Goal: Information Seeking & Learning: Learn about a topic

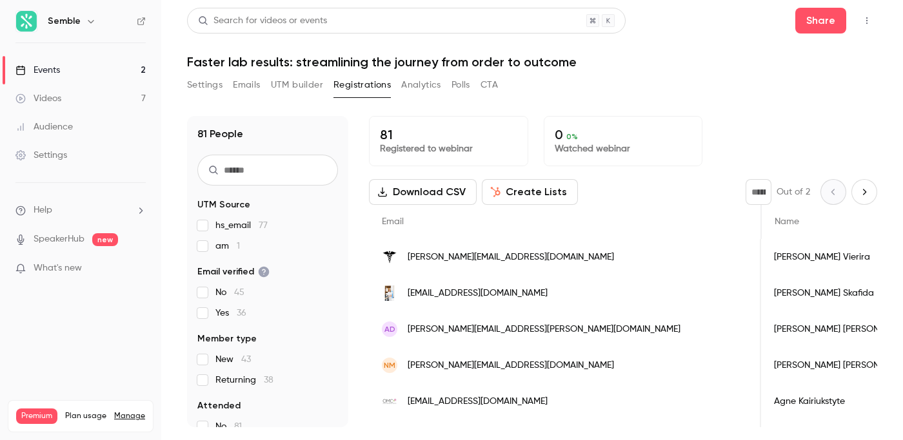
scroll to position [0, 859]
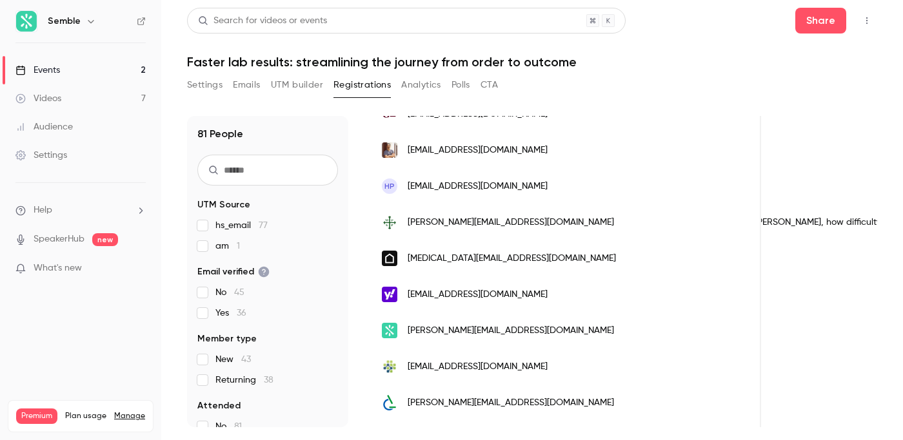
click at [491, 83] on button "CTA" at bounding box center [488, 85] width 17 height 21
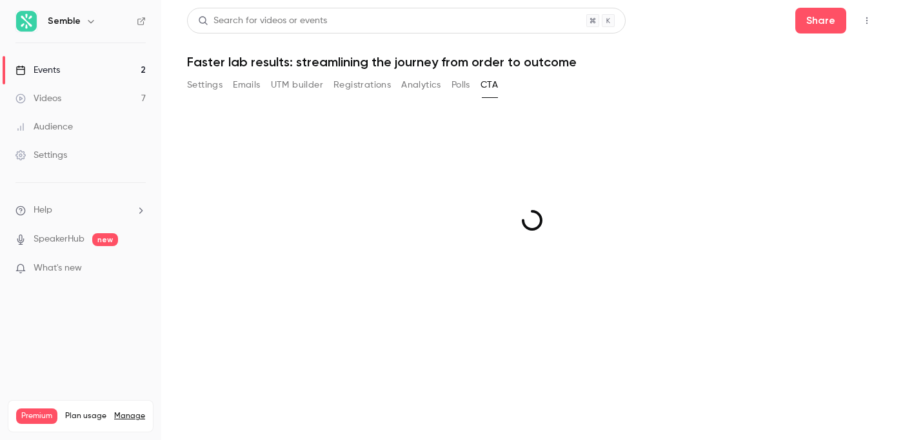
click at [460, 83] on main "Search for videos or events Share Faster lab results: streamlining the journey …" at bounding box center [532, 220] width 742 height 440
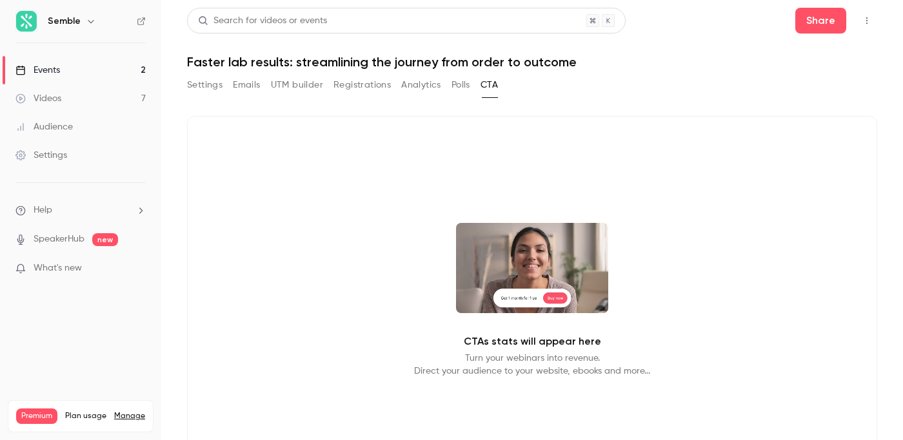
click at [460, 83] on button "Polls" at bounding box center [460, 85] width 19 height 21
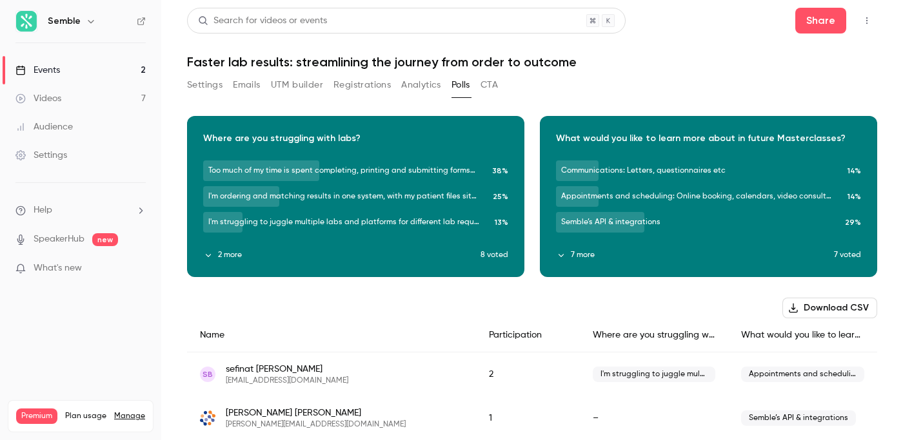
click at [710, 185] on icon "button" at bounding box center [709, 187] width 10 height 9
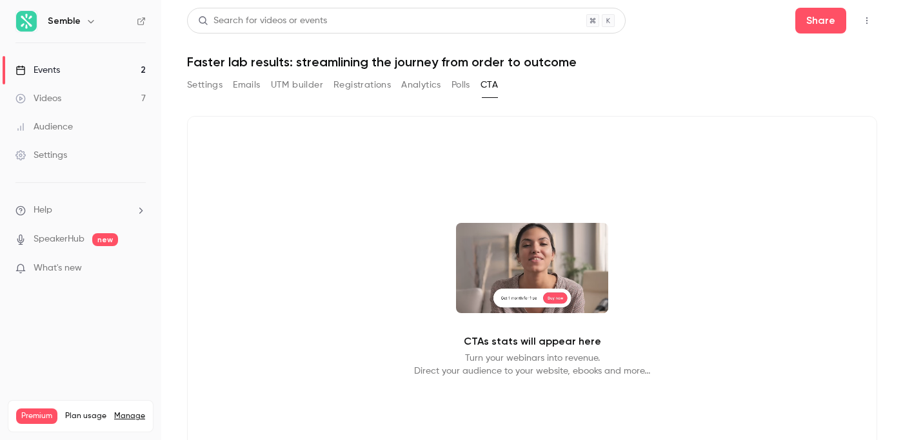
click at [458, 85] on button "Polls" at bounding box center [460, 85] width 19 height 21
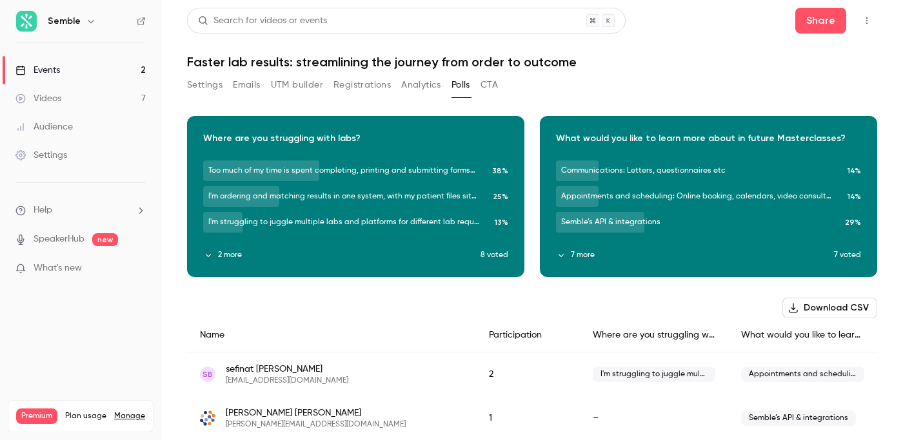
click at [656, 196] on div "Download image" at bounding box center [708, 197] width 336 height 160
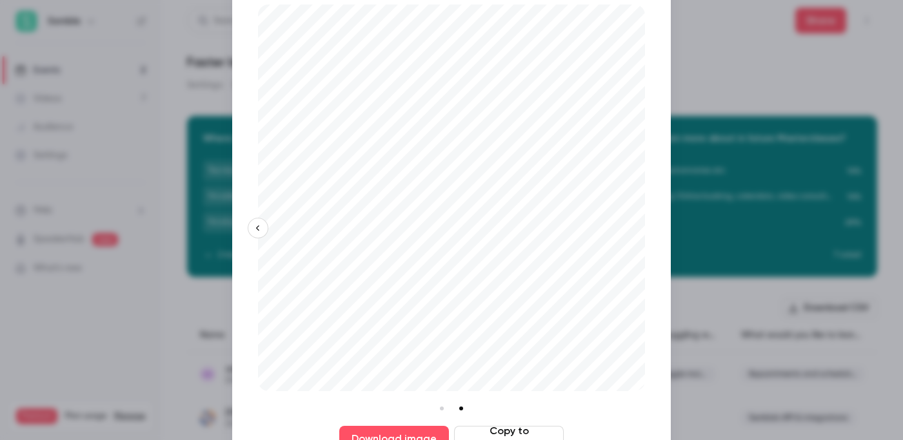
click at [442, 406] on li at bounding box center [442, 409] width 14 height 14
click at [665, 102] on div "Download image Copy to clipboard" at bounding box center [451, 221] width 438 height 484
click at [702, 101] on div at bounding box center [451, 220] width 903 height 440
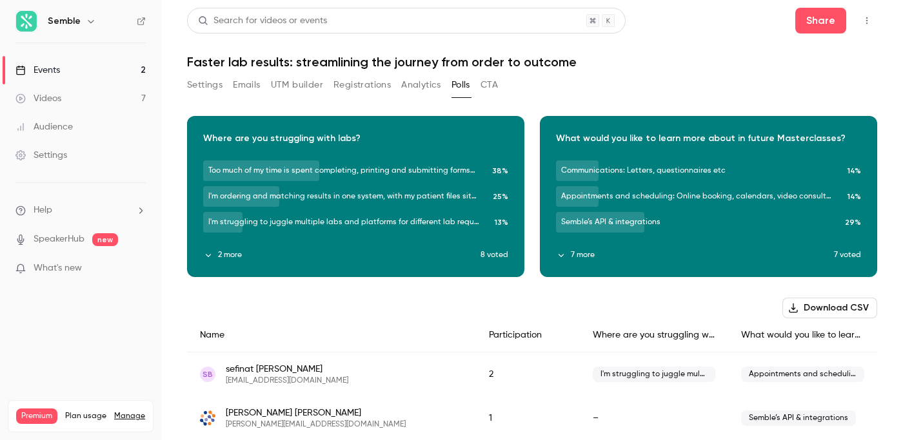
click at [716, 149] on div "Download image" at bounding box center [708, 197] width 336 height 160
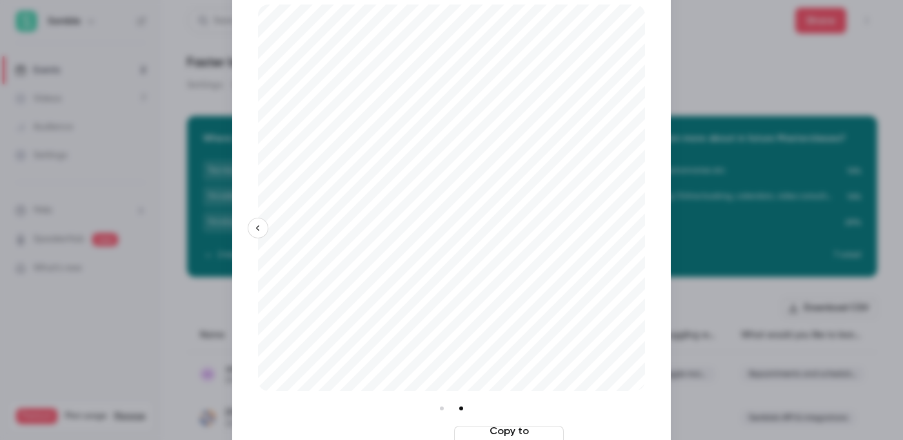
click at [408, 433] on button "Download image" at bounding box center [394, 439] width 110 height 26
click at [822, 103] on div at bounding box center [451, 220] width 903 height 440
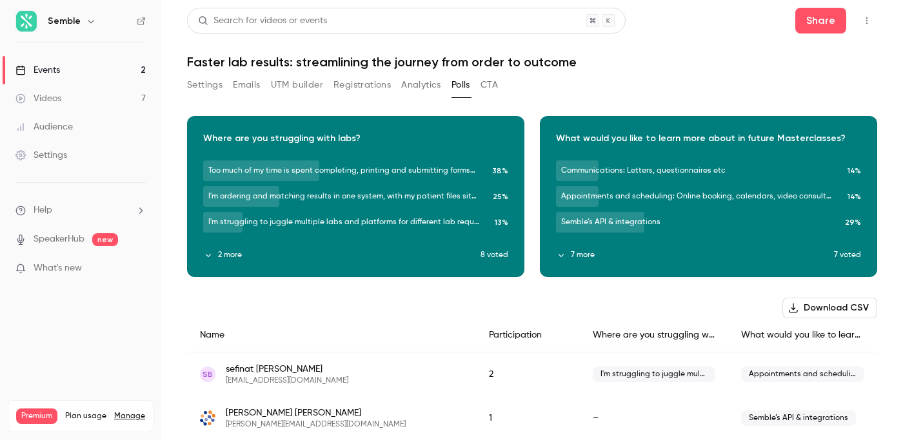
click at [210, 86] on button "Settings" at bounding box center [204, 85] width 35 height 21
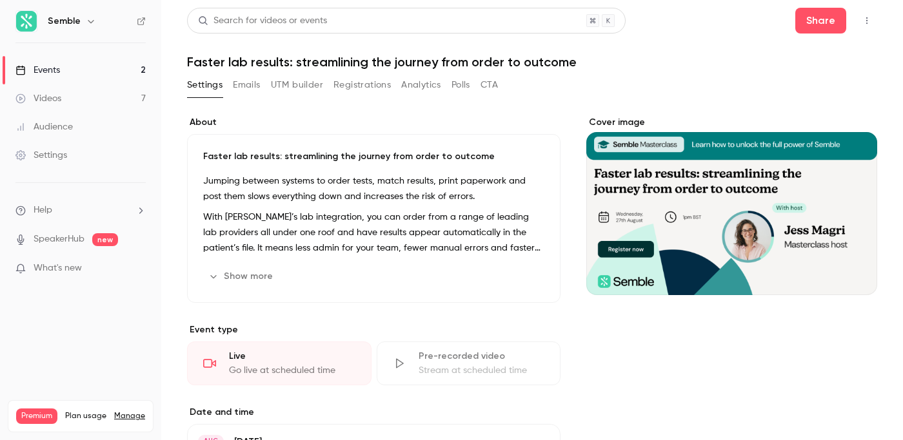
click at [254, 90] on button "Emails" at bounding box center [246, 85] width 27 height 21
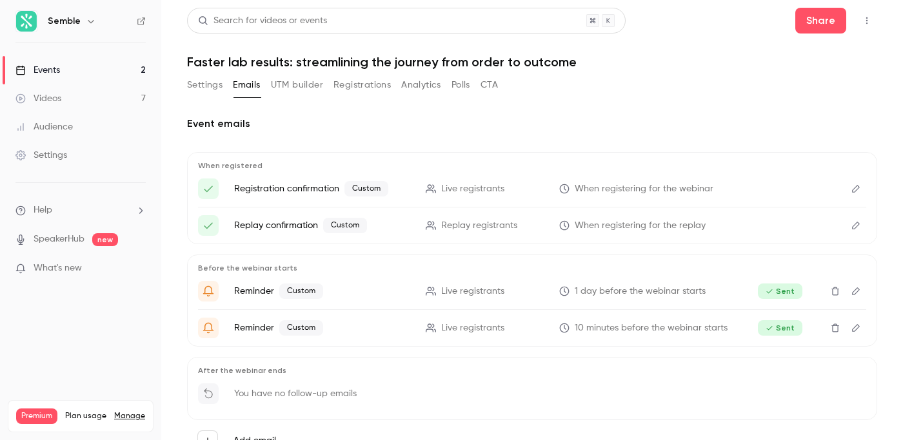
click at [300, 85] on button "UTM builder" at bounding box center [297, 85] width 52 height 21
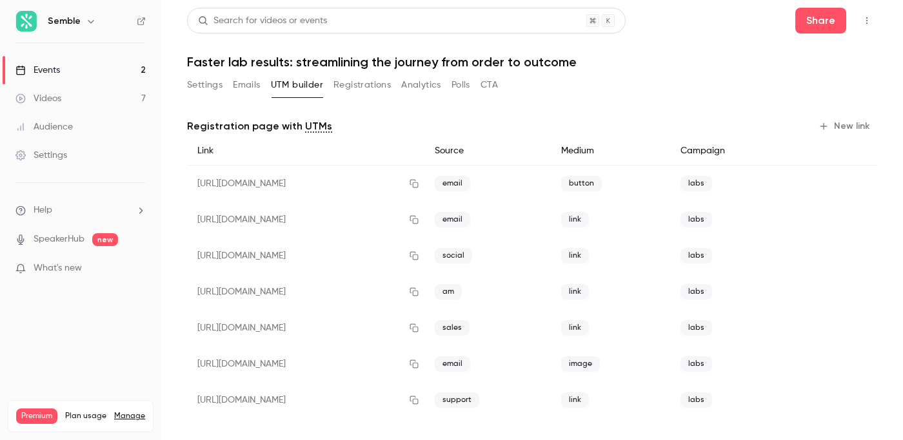
click at [374, 83] on button "Registrations" at bounding box center [361, 85] width 57 height 21
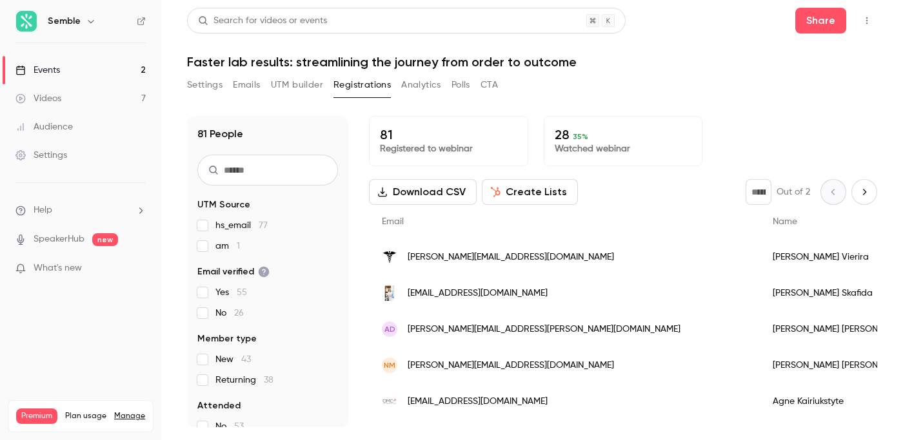
click at [418, 86] on button "Analytics" at bounding box center [421, 85] width 40 height 21
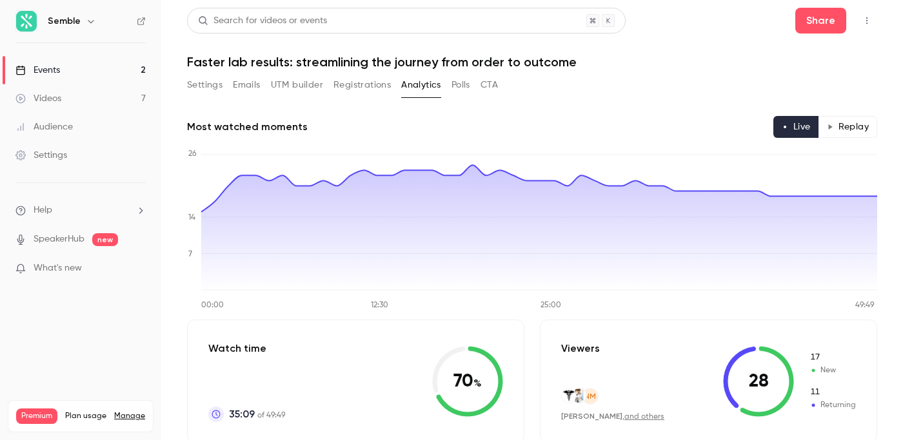
click at [211, 88] on button "Settings" at bounding box center [204, 85] width 35 height 21
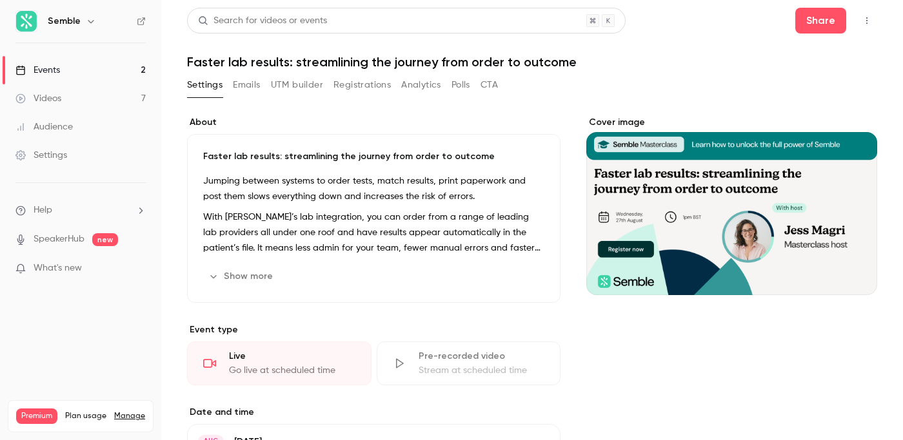
click at [425, 84] on button "Analytics" at bounding box center [421, 85] width 40 height 21
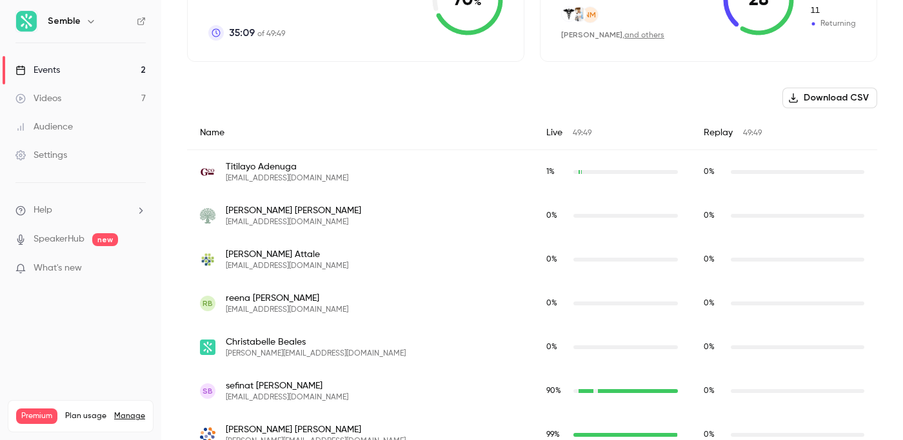
scroll to position [382, 0]
click at [838, 95] on button "Download CSV" at bounding box center [829, 97] width 95 height 21
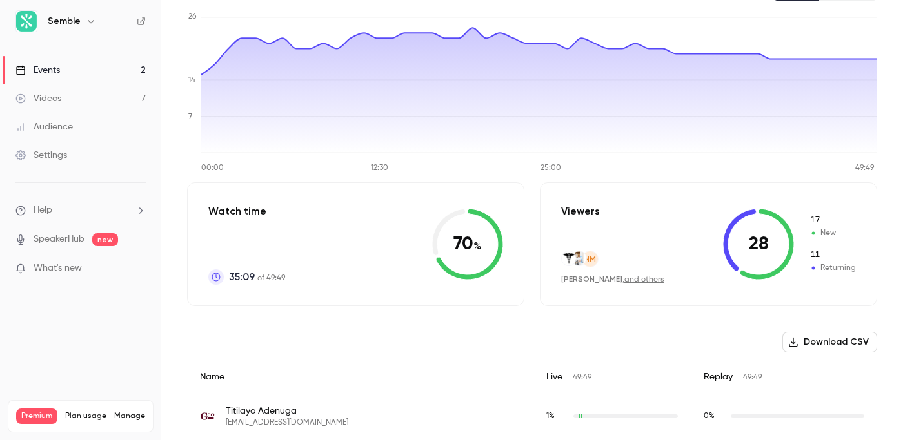
scroll to position [133, 0]
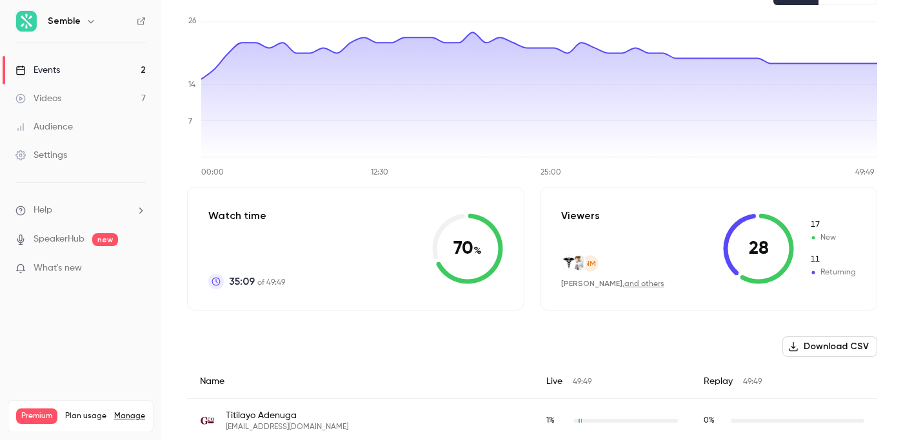
click at [55, 94] on div "Videos" at bounding box center [38, 98] width 46 height 13
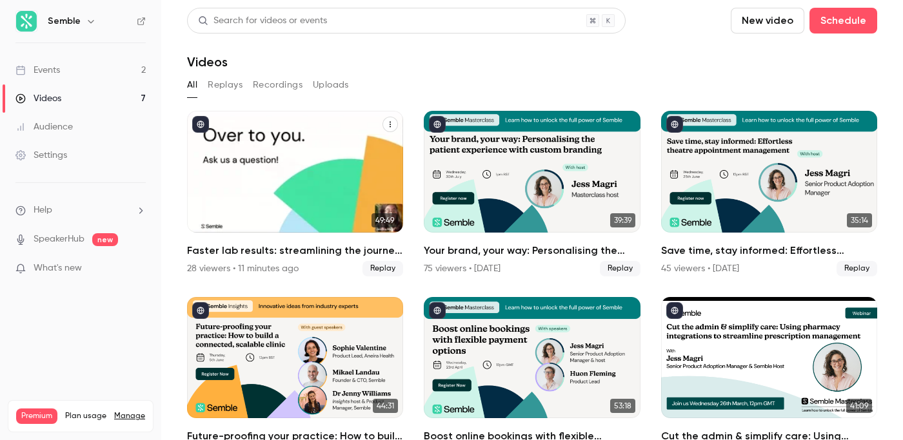
click at [284, 170] on div "Faster lab results: streamlining the journey from order to outcome" at bounding box center [295, 172] width 216 height 122
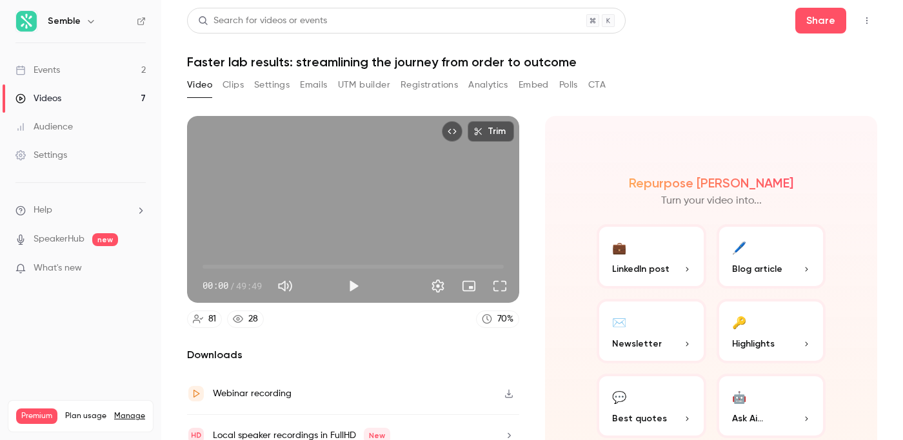
scroll to position [57, 0]
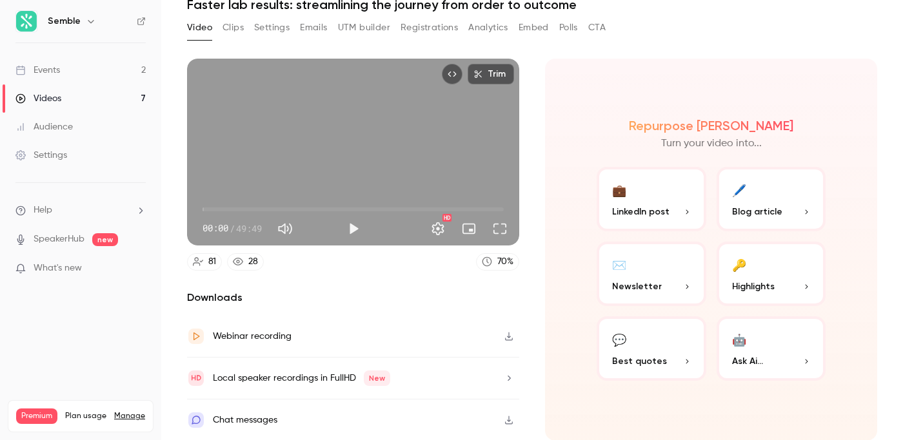
click at [509, 336] on icon "button" at bounding box center [509, 336] width 8 height 8
click at [511, 417] on icon "button" at bounding box center [509, 420] width 10 height 9
click at [435, 23] on button "Registrations" at bounding box center [428, 27] width 57 height 21
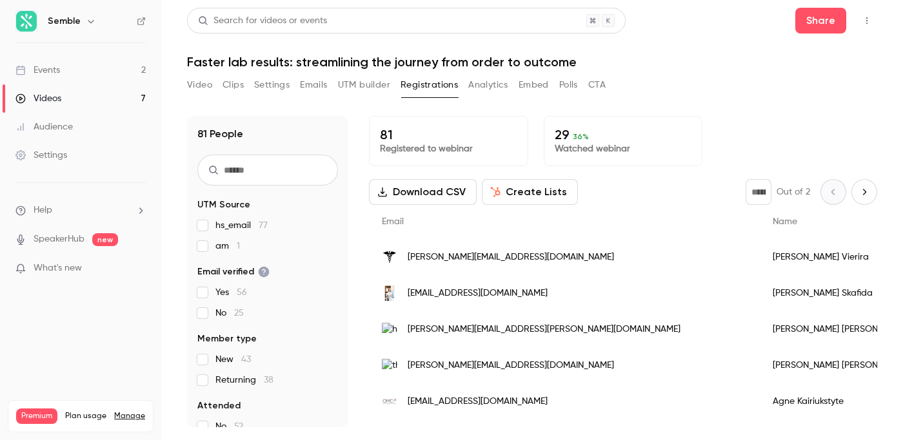
click at [239, 172] on input "text" at bounding box center [267, 170] width 141 height 31
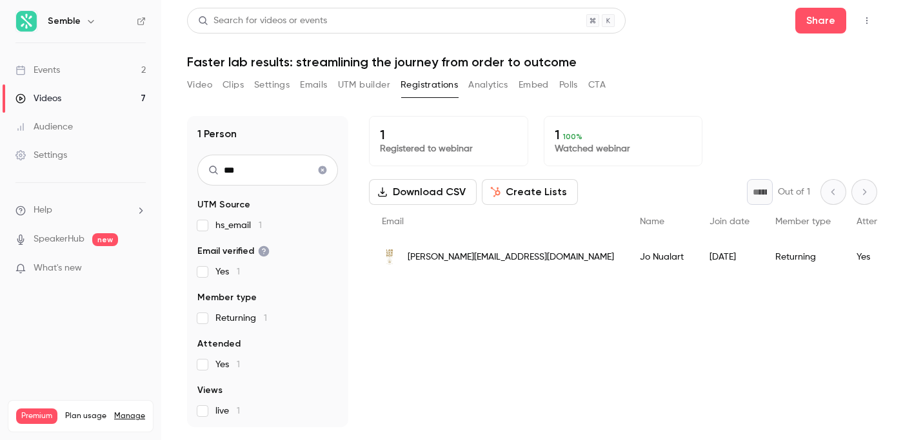
type input "***"
